Goal: Information Seeking & Learning: Learn about a topic

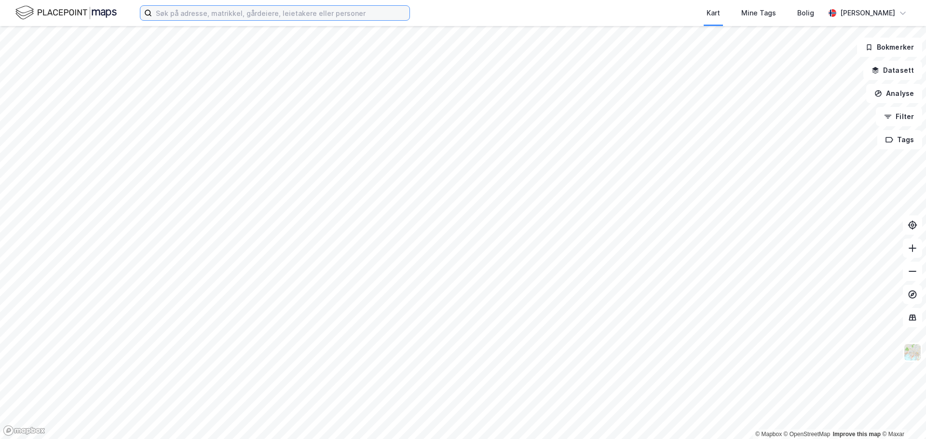
click at [224, 10] on input at bounding box center [281, 13] width 258 height 14
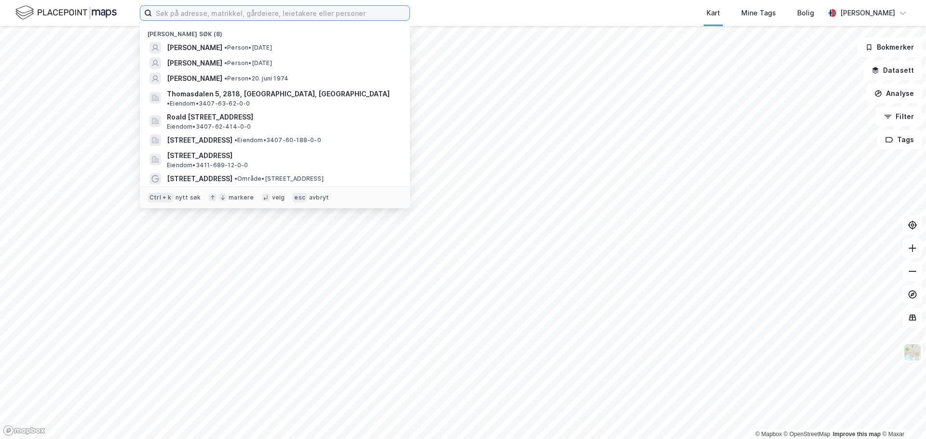
paste input "Erik Sørsdahl"
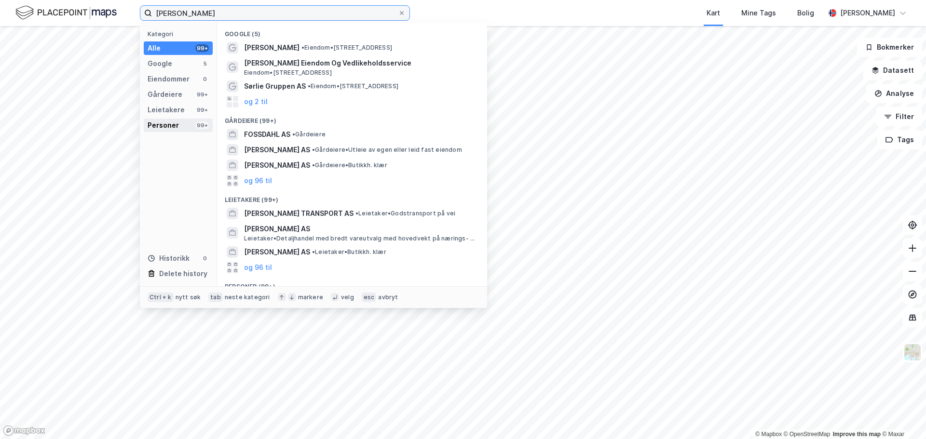
type input "Erik Sørsdahl"
click at [165, 121] on div "Personer" at bounding box center [163, 126] width 31 height 12
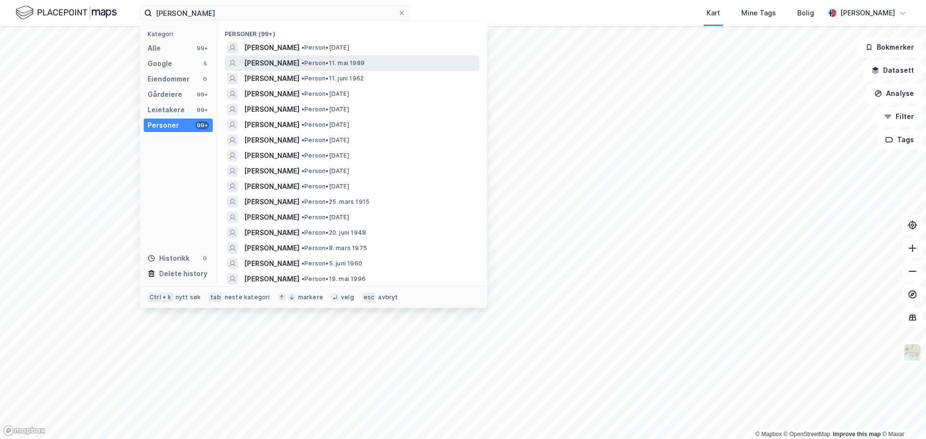
click at [283, 62] on span "ERIK SØRSDAHL" at bounding box center [271, 63] width 55 height 12
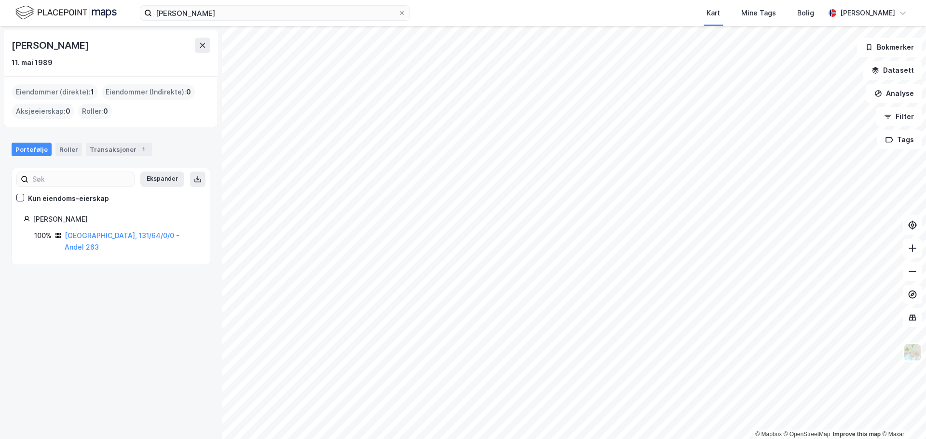
click at [82, 231] on div "Oslo, 131/64/0/0 - Andel 263" at bounding box center [132, 241] width 134 height 23
click at [86, 236] on link "Oslo, 131/64/0/0 - Andel 263" at bounding box center [122, 241] width 115 height 20
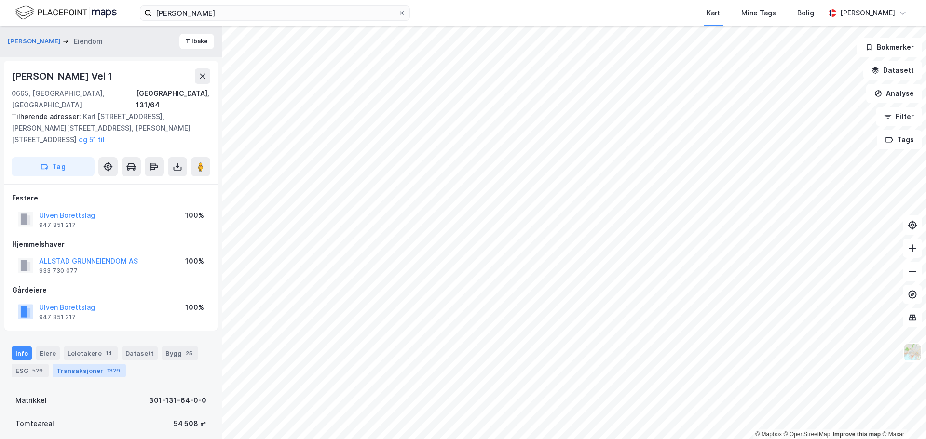
click at [94, 364] on div "Transaksjoner 1329" at bounding box center [89, 371] width 73 height 14
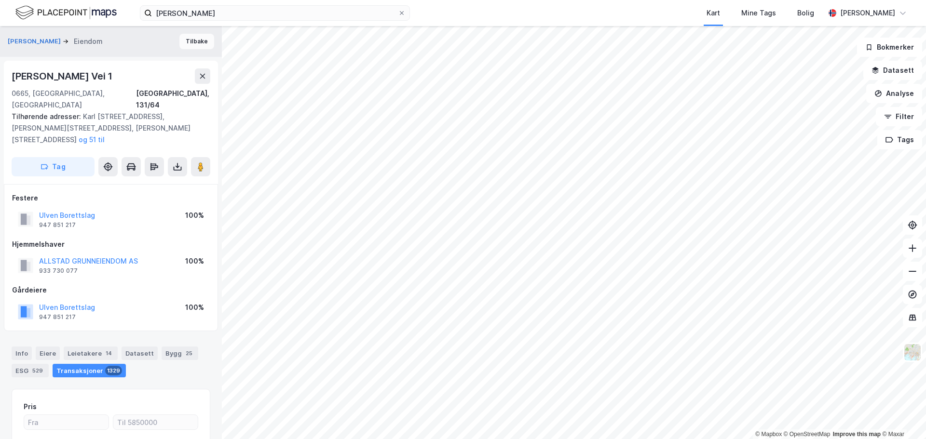
click at [187, 41] on button "Tilbake" at bounding box center [196, 41] width 35 height 15
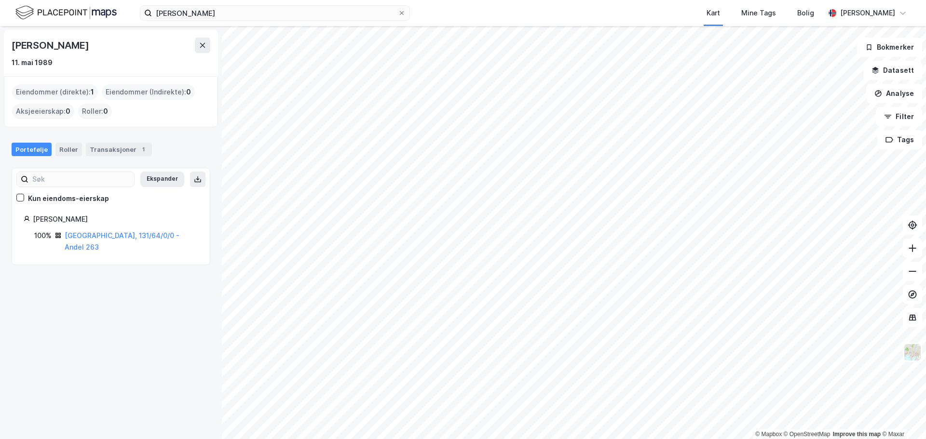
click at [120, 141] on div "Portefølje Roller Transaksjoner 1" at bounding box center [111, 145] width 222 height 29
click at [119, 148] on div "Transaksjoner 1" at bounding box center [119, 150] width 66 height 14
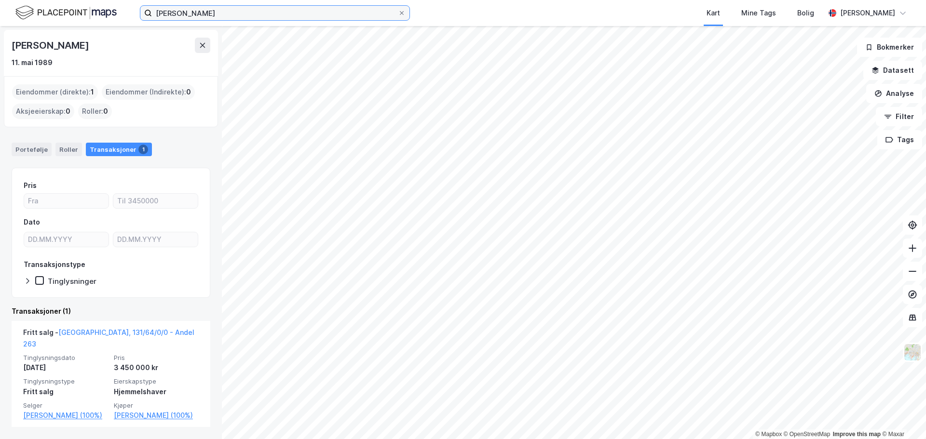
click at [244, 11] on input "Erik Sørsdahl" at bounding box center [275, 13] width 246 height 14
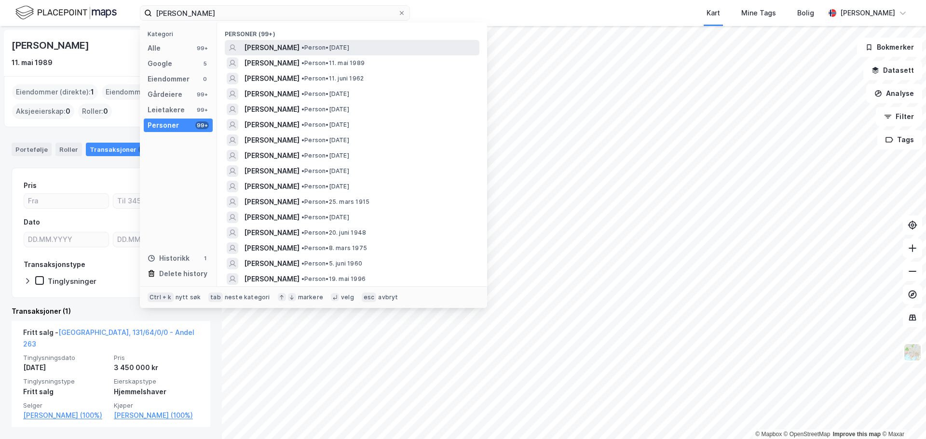
click at [275, 46] on span "ERIK SØRSDAHL" at bounding box center [271, 48] width 55 height 12
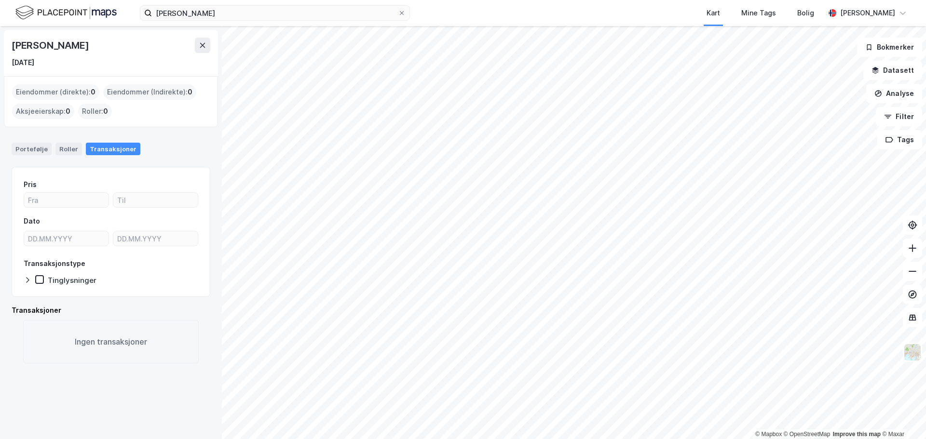
click at [241, 21] on div "Erik Sørsdahl Kart Mine Tags Bolig Fredrik Bjørklund Granås" at bounding box center [463, 13] width 926 height 26
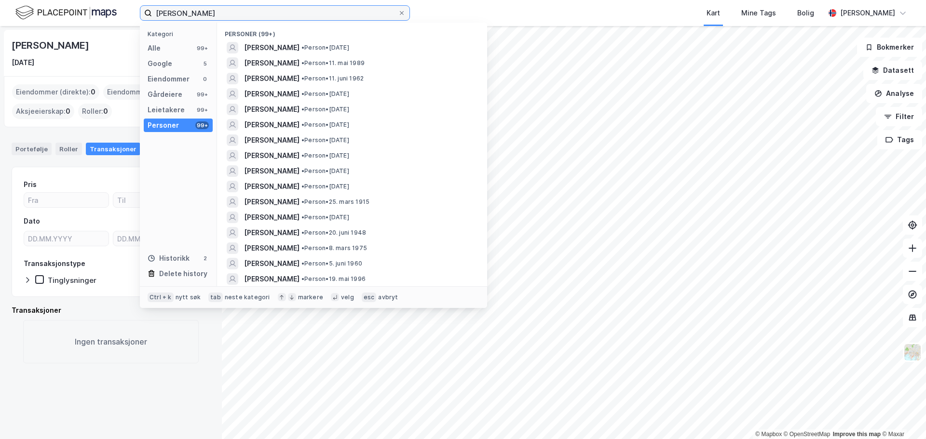
click at [242, 16] on input "Erik Sørsdahl" at bounding box center [275, 13] width 246 height 14
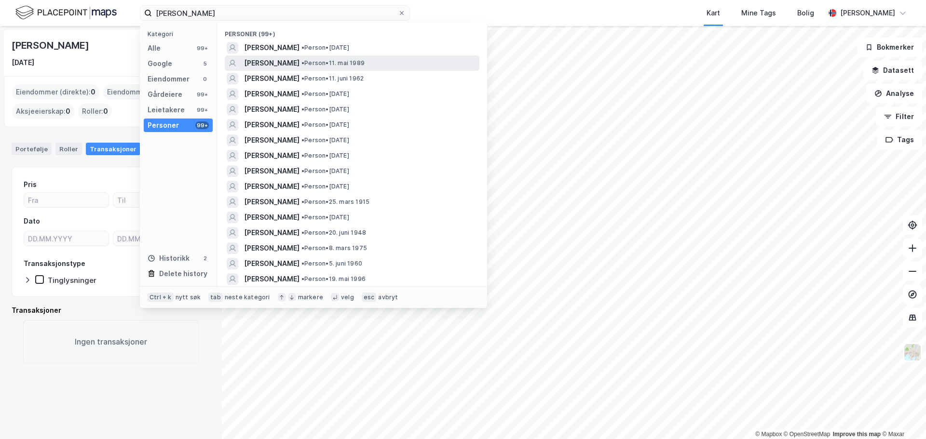
click at [282, 60] on span "ERIK SØRSDAHL" at bounding box center [271, 63] width 55 height 12
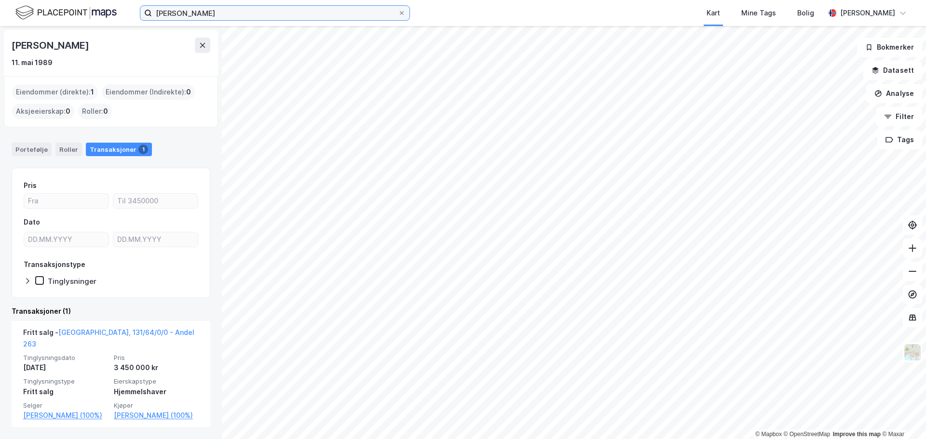
drag, startPoint x: 220, startPoint y: 10, endPoint x: 285, endPoint y: 11, distance: 65.1
click at [219, 10] on input "Erik Sørsdahl" at bounding box center [275, 13] width 246 height 14
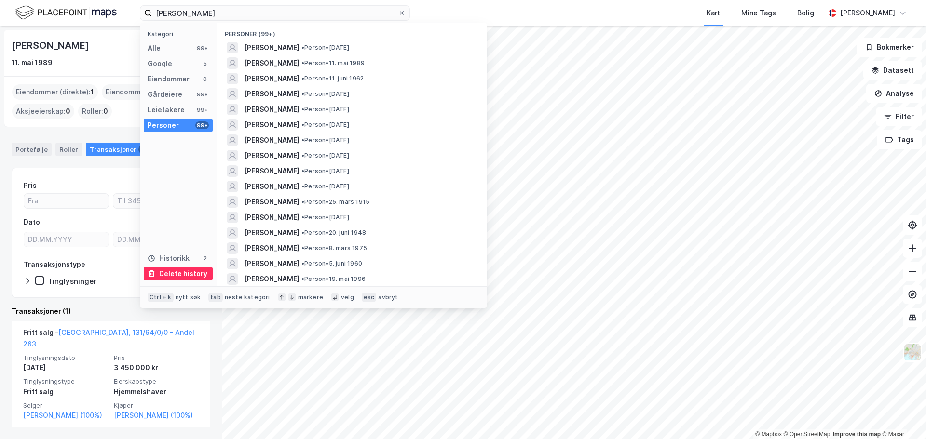
click at [176, 273] on div "Delete history" at bounding box center [183, 274] width 48 height 12
click at [406, 14] on label "Erik Sørsdahl" at bounding box center [275, 12] width 270 height 15
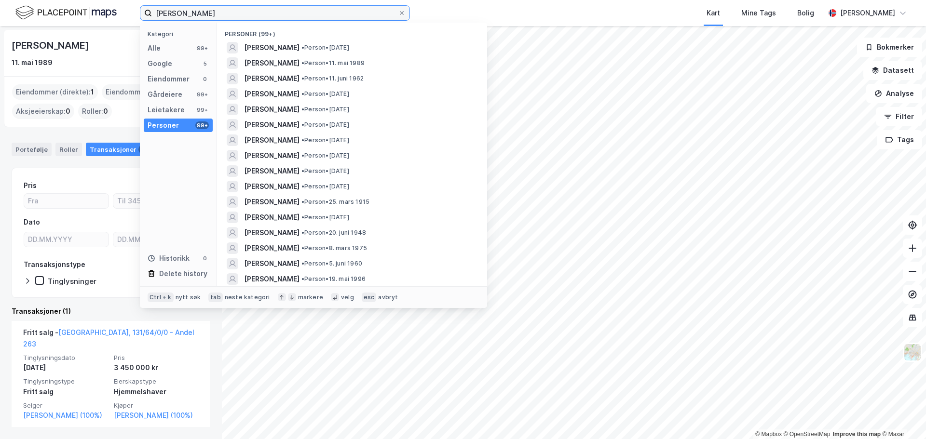
click at [398, 14] on input "Erik Sørsdahl" at bounding box center [275, 13] width 246 height 14
click at [405, 14] on span at bounding box center [402, 13] width 8 height 8
click at [398, 14] on input "Erik Sørsdahl" at bounding box center [275, 13] width 246 height 14
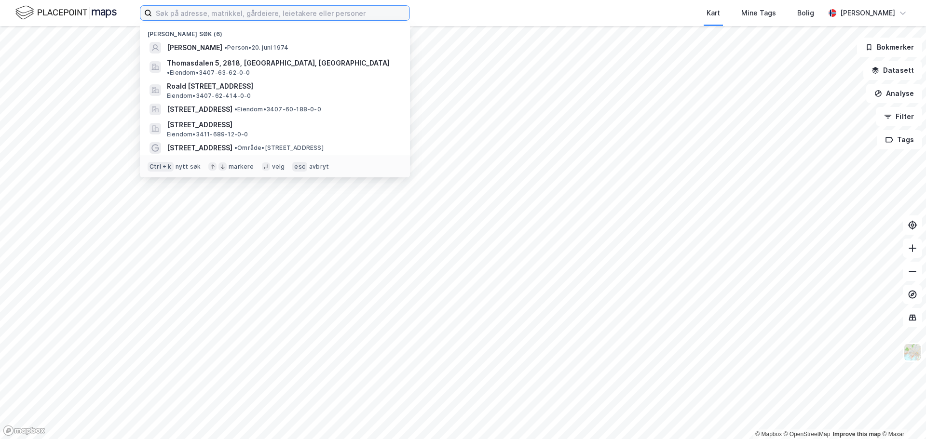
click at [325, 10] on input at bounding box center [281, 13] width 258 height 14
type input "anine kristensen"
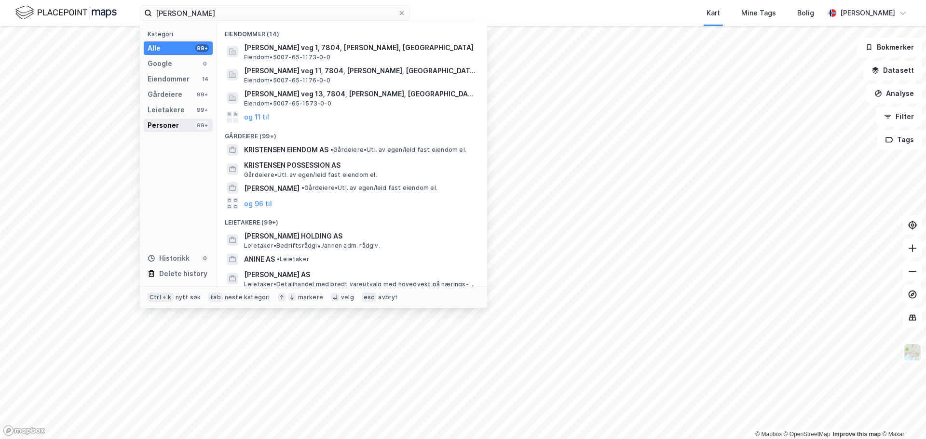
click at [173, 125] on div "Personer" at bounding box center [163, 126] width 31 height 12
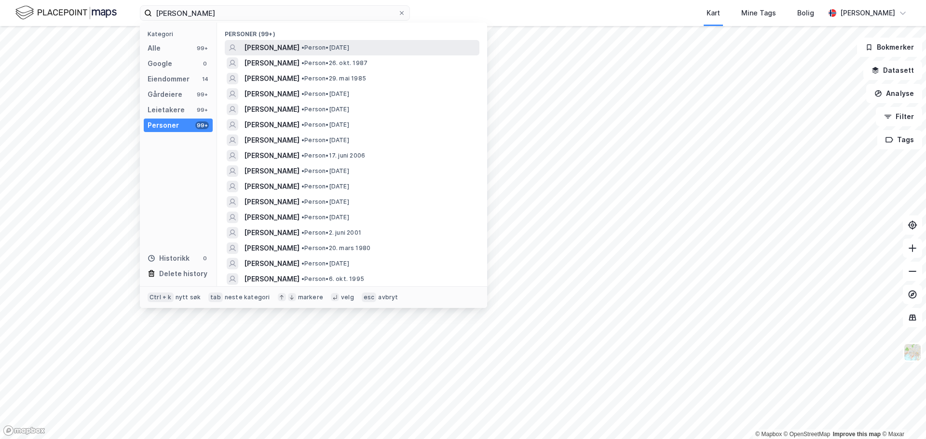
click at [279, 49] on span "[PERSON_NAME]" at bounding box center [271, 48] width 55 height 12
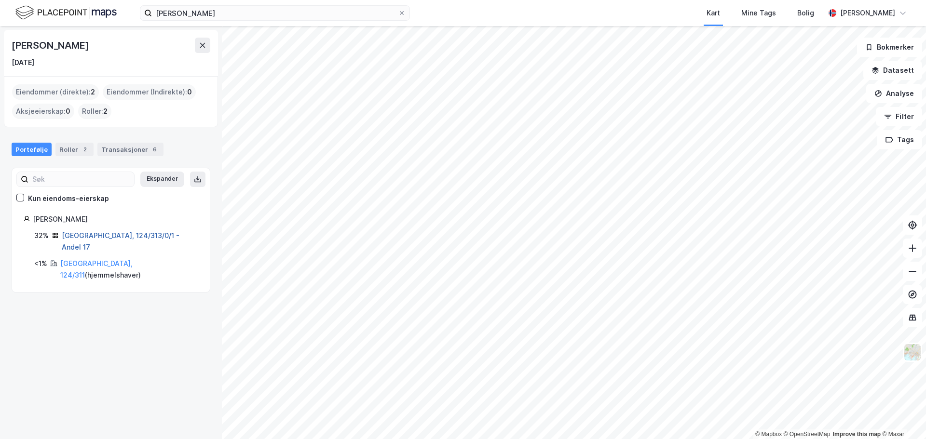
click at [72, 236] on link "Oslo, 124/313/0/1 - Andel 17" at bounding box center [121, 241] width 118 height 20
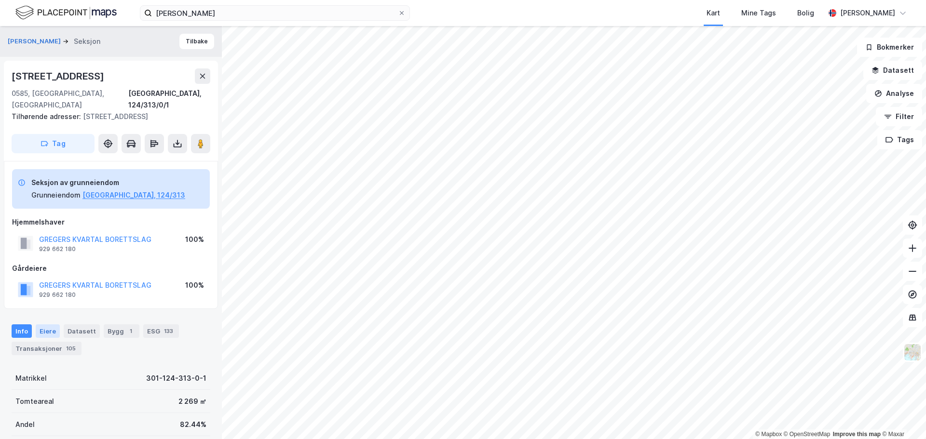
click at [51, 325] on div "Eiere" at bounding box center [48, 332] width 24 height 14
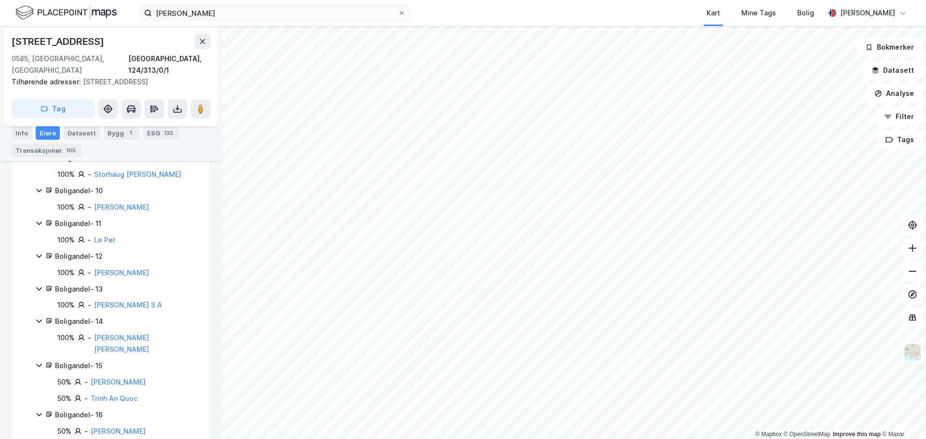
scroll to position [772, 0]
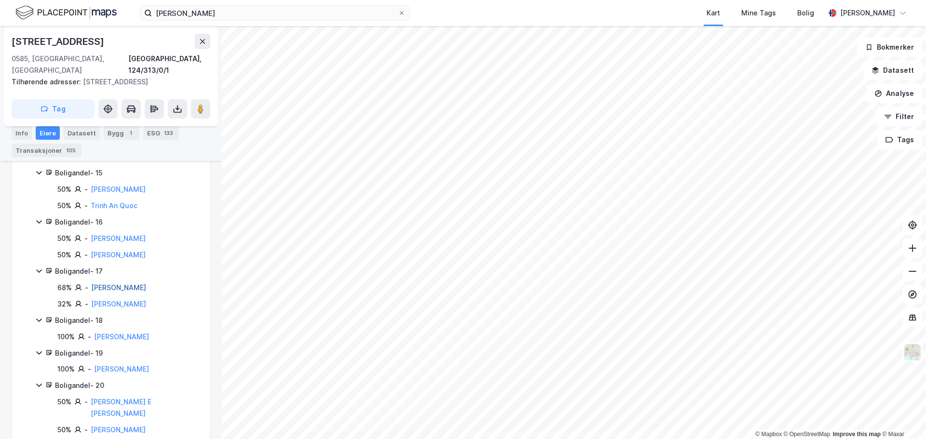
click at [139, 284] on link "Killingmo Martin Holm" at bounding box center [118, 288] width 55 height 8
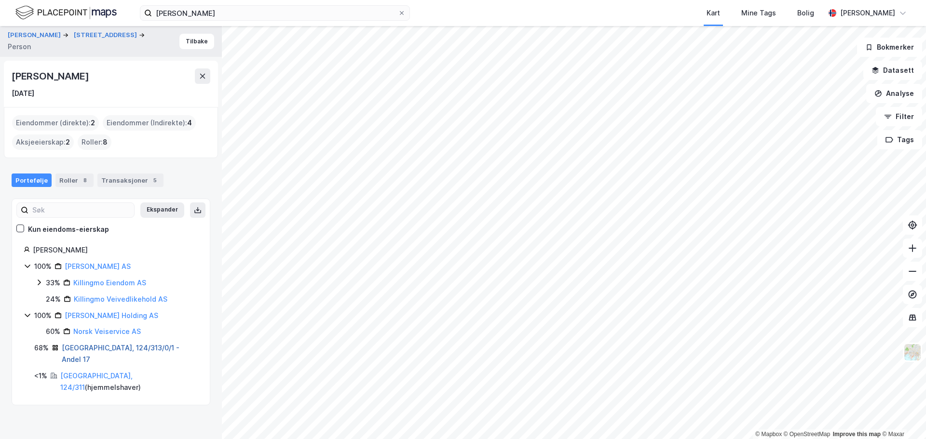
click at [72, 347] on link "Oslo, 124/313/0/1 - Andel 17" at bounding box center [121, 354] width 118 height 20
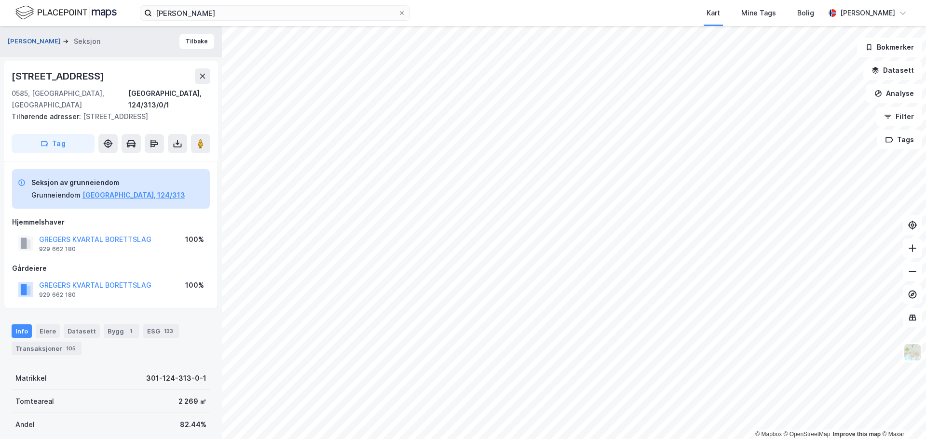
click at [42, 41] on button "KRISTENSEN ANINE" at bounding box center [35, 42] width 55 height 10
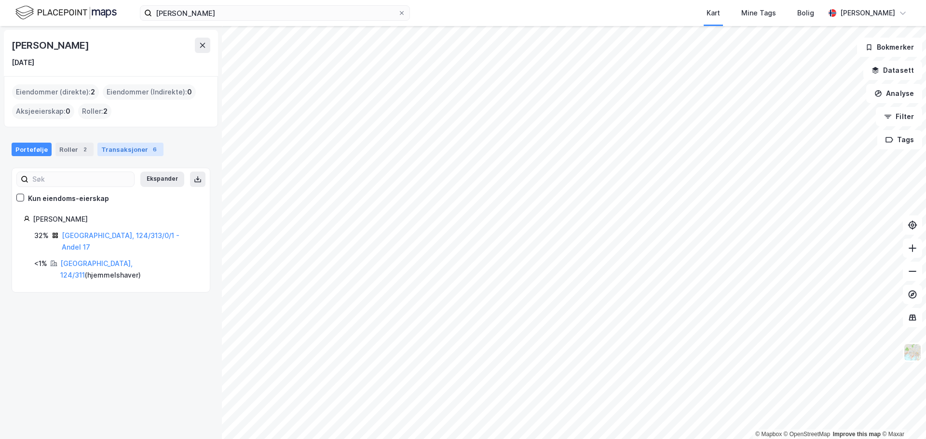
click at [129, 147] on div "Transaksjoner 6" at bounding box center [130, 150] width 66 height 14
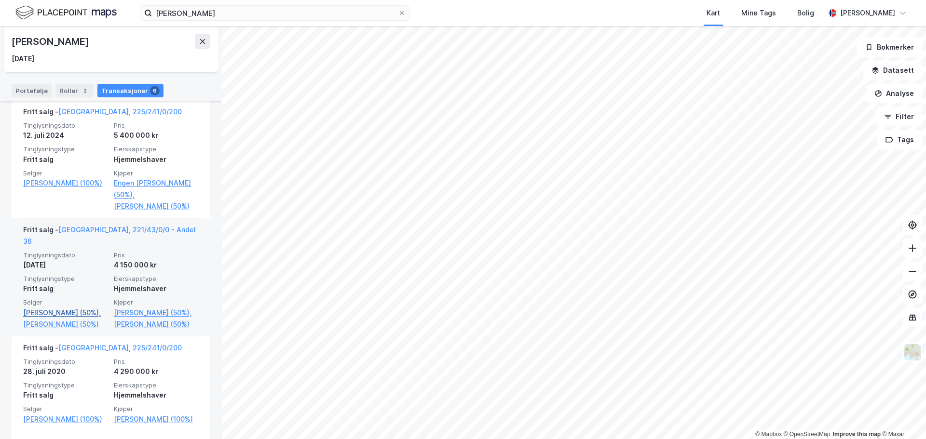
scroll to position [482, 0]
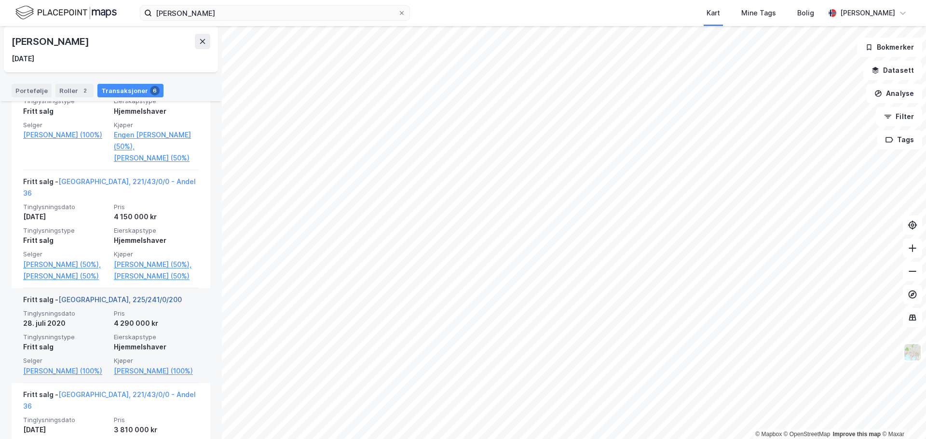
click at [95, 304] on link "Oslo, 225/241/0/200" at bounding box center [119, 300] width 123 height 8
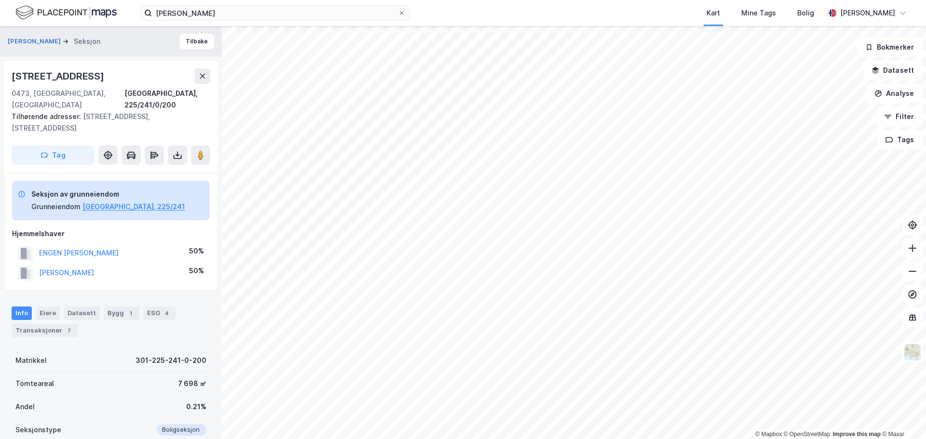
scroll to position [33, 0]
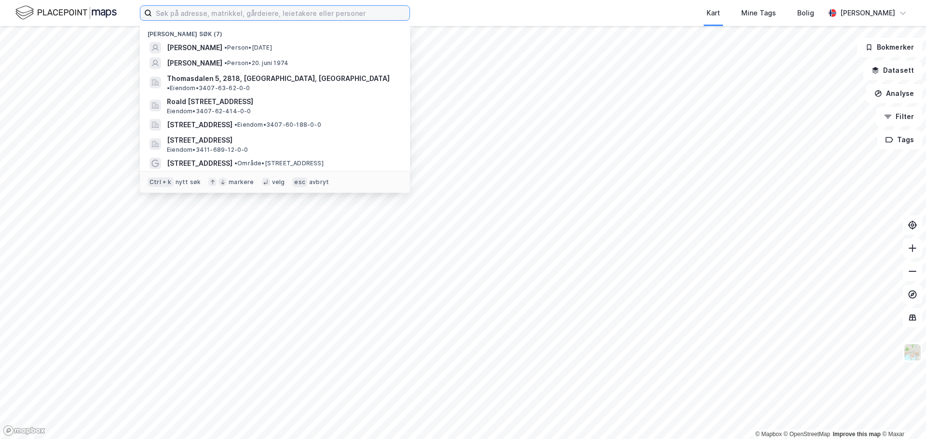
click at [226, 13] on input at bounding box center [281, 13] width 258 height 14
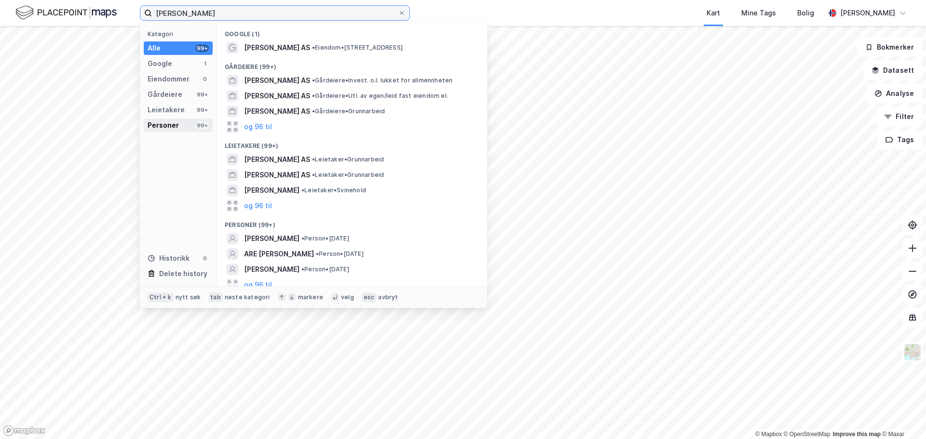
type input "[PERSON_NAME]"
click at [175, 127] on div "Personer" at bounding box center [163, 126] width 31 height 12
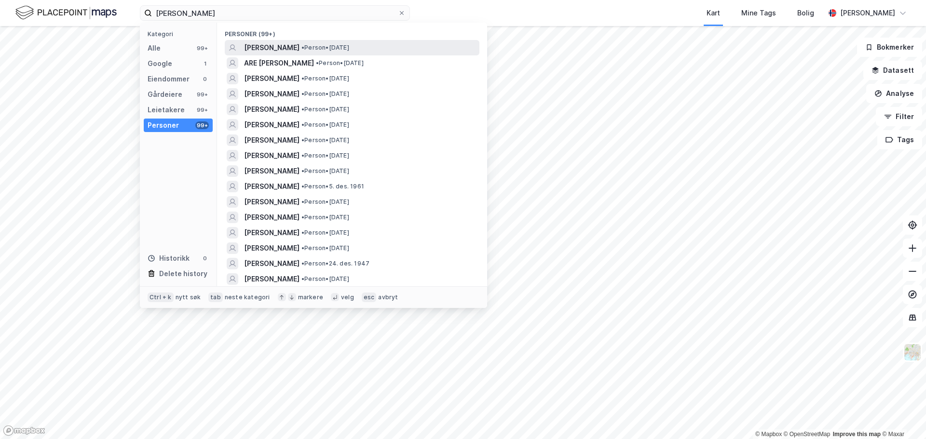
click at [283, 47] on span "[PERSON_NAME]" at bounding box center [271, 48] width 55 height 12
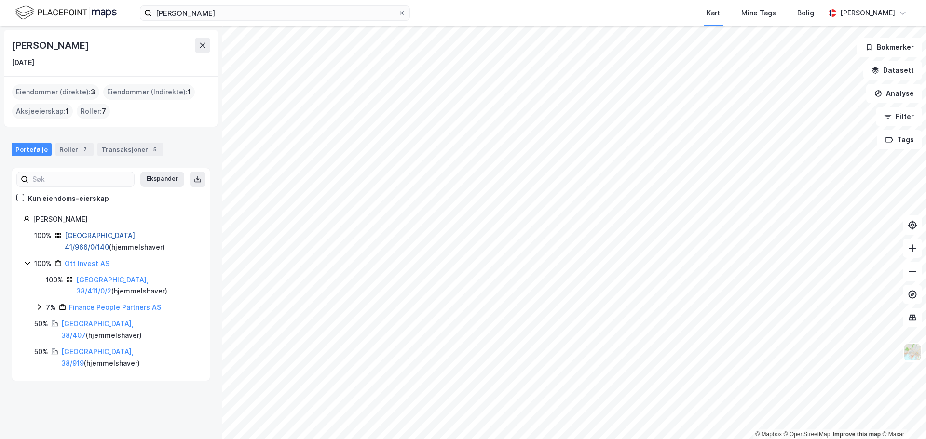
click at [83, 234] on link "[GEOGRAPHIC_DATA], 41/966/0/140" at bounding box center [101, 241] width 72 height 20
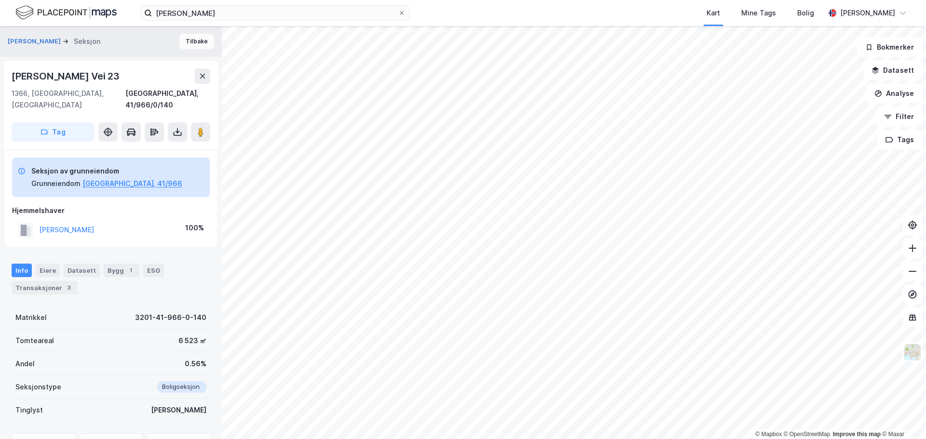
click at [194, 39] on button "Tilbake" at bounding box center [196, 41] width 35 height 15
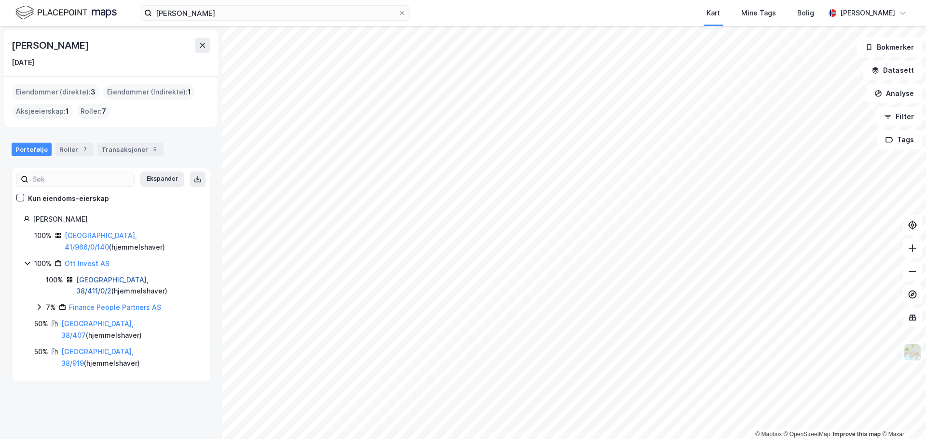
click at [102, 281] on link "[GEOGRAPHIC_DATA], 38/411/0/2" at bounding box center [112, 286] width 72 height 20
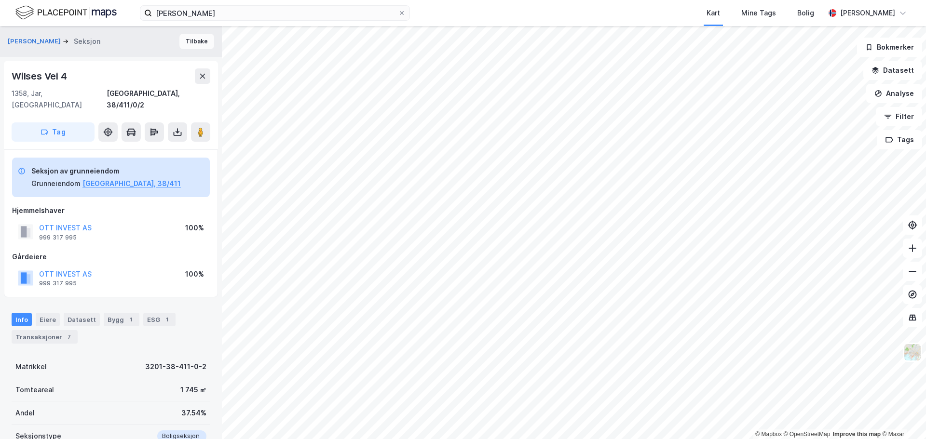
click at [195, 45] on button "Tilbake" at bounding box center [196, 41] width 35 height 15
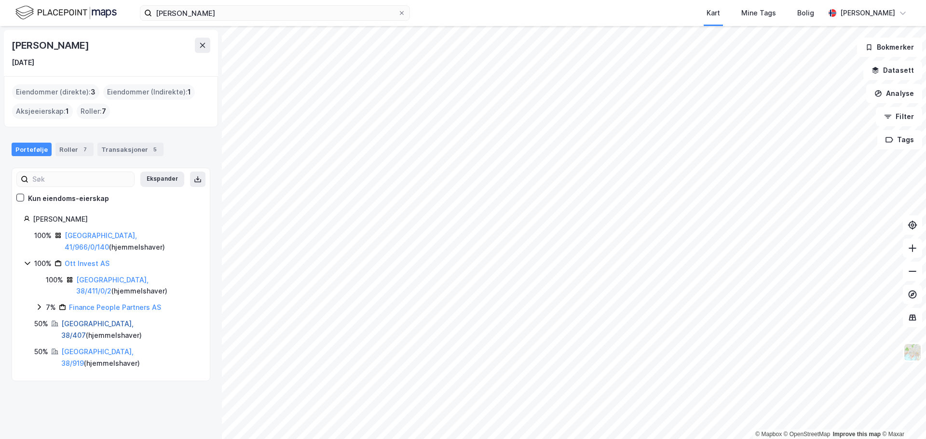
click at [75, 323] on link "[GEOGRAPHIC_DATA], 38/407" at bounding box center [97, 330] width 72 height 20
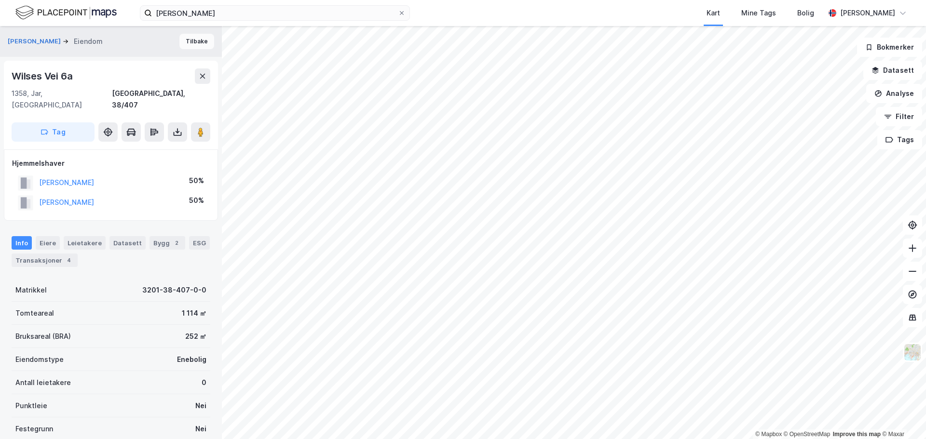
click at [179, 39] on button "Tilbake" at bounding box center [196, 41] width 35 height 15
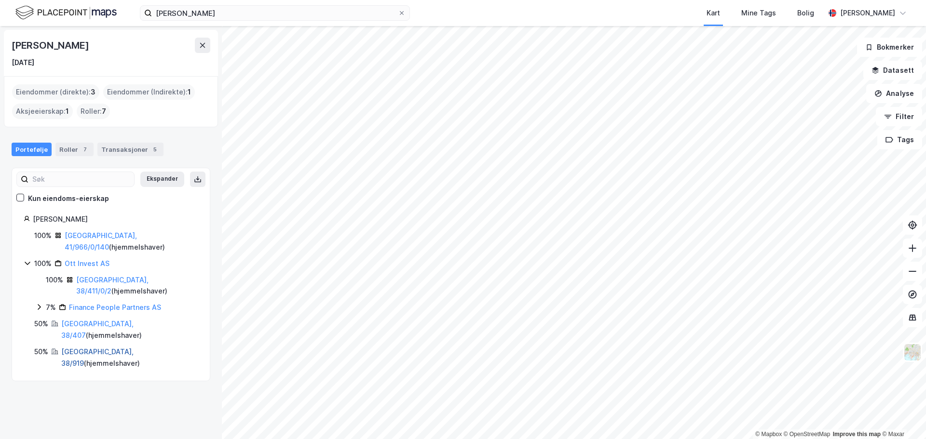
click at [79, 348] on link "[GEOGRAPHIC_DATA], 38/919" at bounding box center [97, 358] width 72 height 20
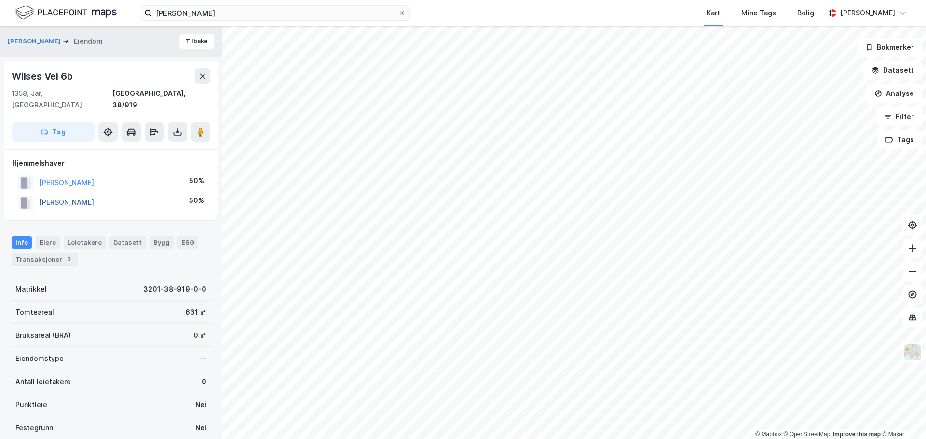
click at [0, 0] on button "[PERSON_NAME]" at bounding box center [0, 0] width 0 height 0
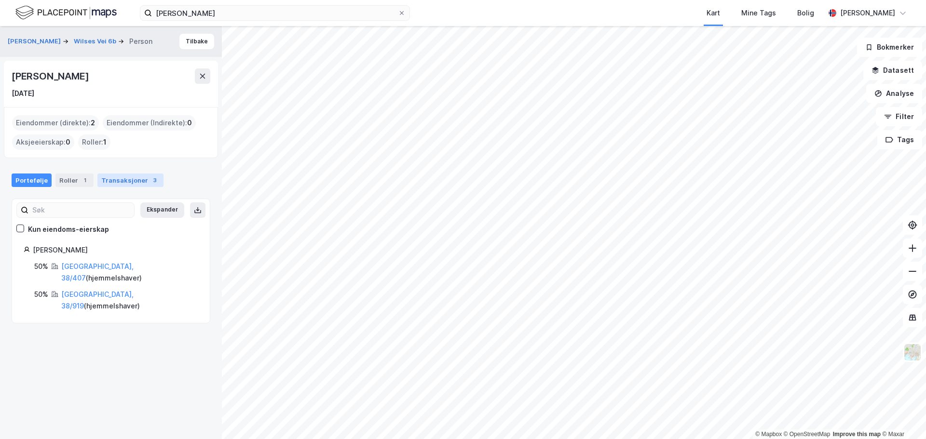
click at [128, 180] on div "Transaksjoner 3" at bounding box center [130, 181] width 66 height 14
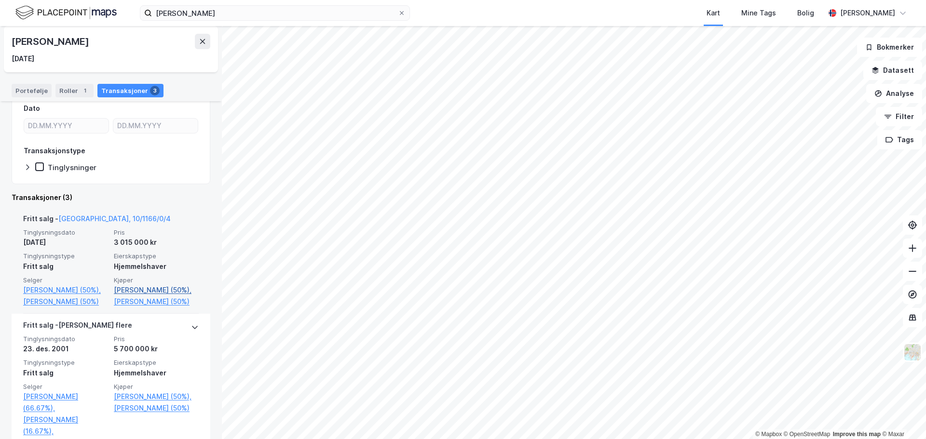
scroll to position [193, 0]
